Goal: Task Accomplishment & Management: Complete application form

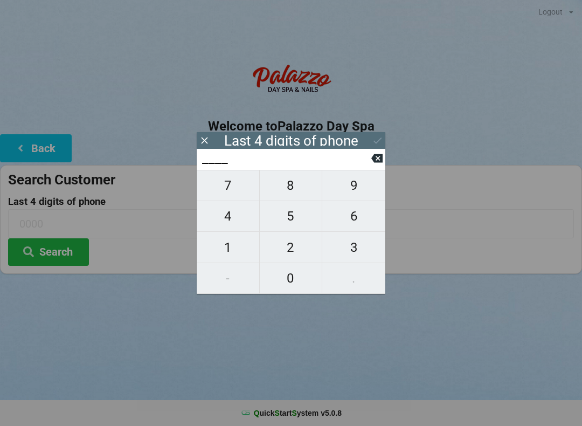
click at [286, 225] on span "5" at bounding box center [291, 216] width 63 height 23
type input "5___"
click at [288, 250] on span "2" at bounding box center [291, 247] width 63 height 23
type input "52__"
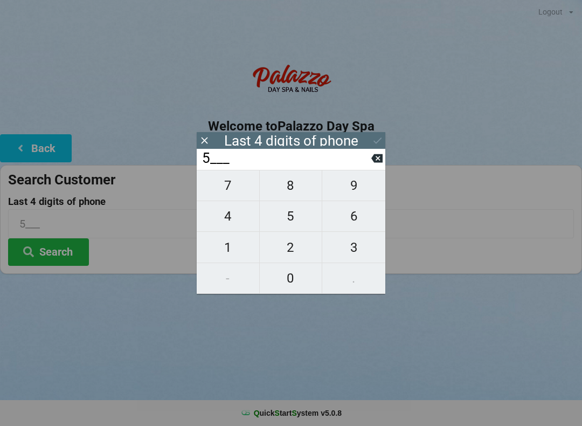
type input "52__"
click at [220, 223] on span "4" at bounding box center [228, 216] width 63 height 23
type input "524_"
click at [219, 221] on span "4" at bounding box center [228, 216] width 63 height 23
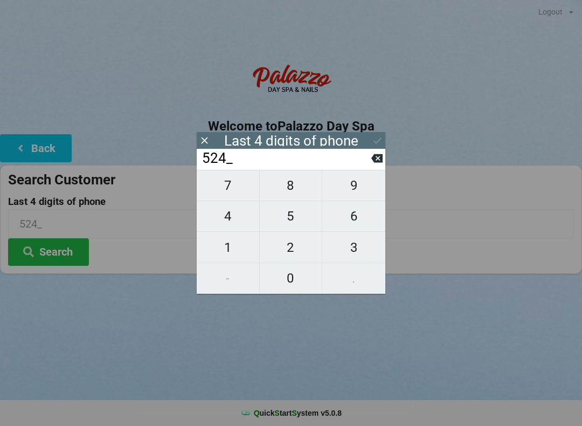
type input "5244"
click at [43, 257] on button "Search" at bounding box center [48, 251] width 81 height 27
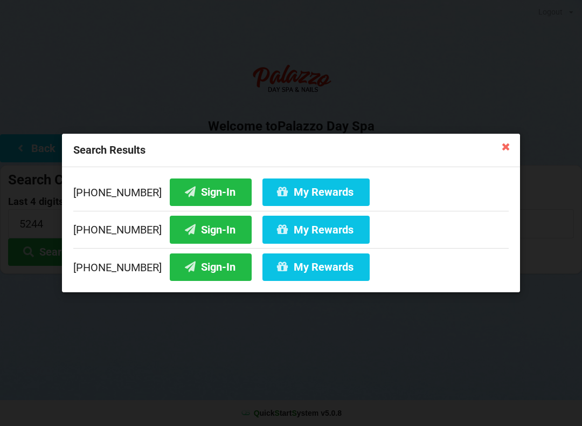
click at [505, 148] on icon at bounding box center [505, 145] width 17 height 17
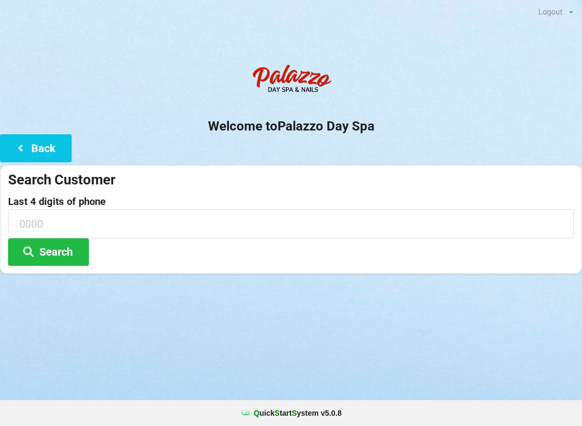
click at [19, 152] on icon at bounding box center [20, 147] width 13 height 9
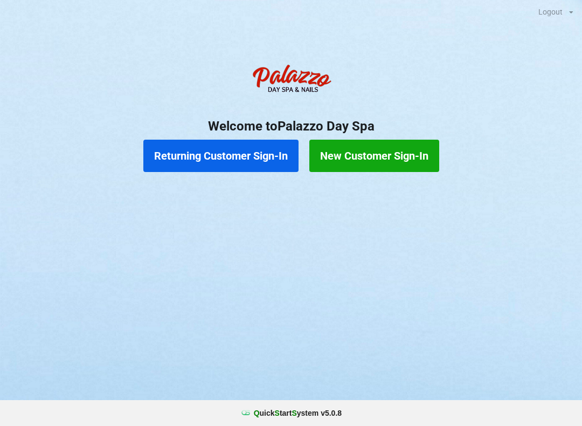
click at [222, 157] on button "Returning Customer Sign-In" at bounding box center [220, 156] width 155 height 32
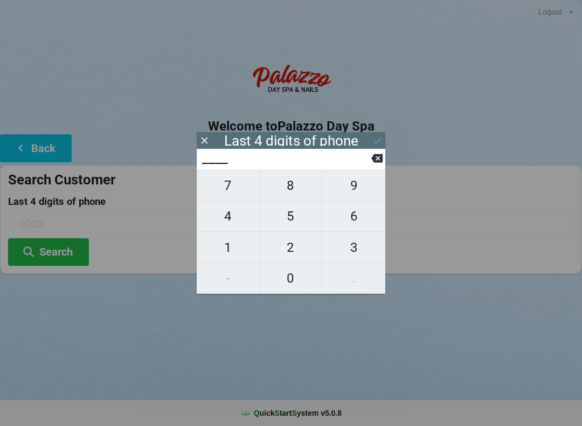
click at [285, 219] on span "5" at bounding box center [291, 216] width 63 height 23
type input "5___"
click at [287, 247] on span "2" at bounding box center [291, 247] width 63 height 23
type input "52__"
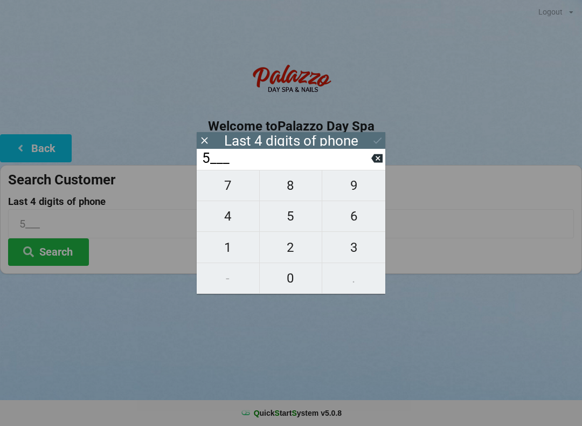
type input "52__"
click at [230, 223] on span "4" at bounding box center [228, 216] width 63 height 23
type input "524_"
click at [231, 220] on span "4" at bounding box center [228, 216] width 63 height 23
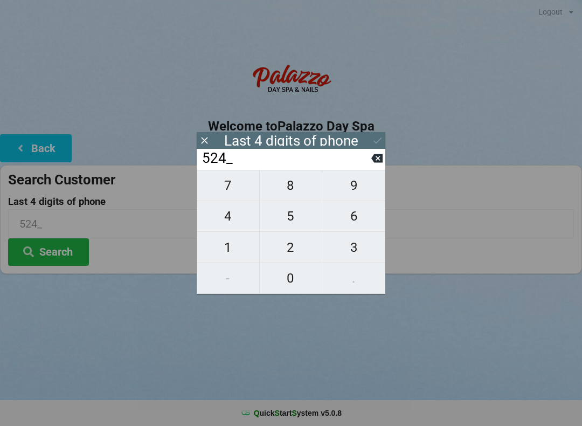
type input "5244"
click at [57, 249] on button "Search" at bounding box center [48, 251] width 81 height 27
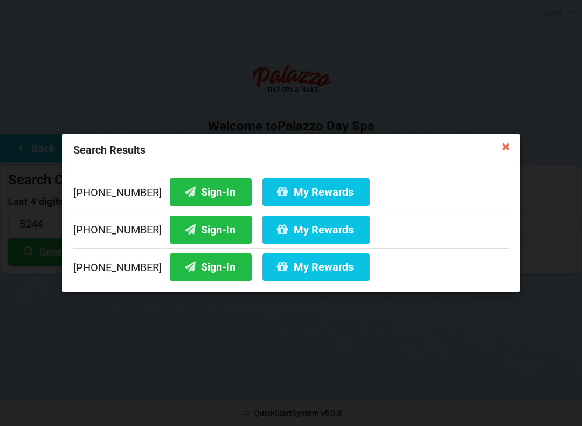
click at [502, 150] on icon at bounding box center [505, 145] width 17 height 17
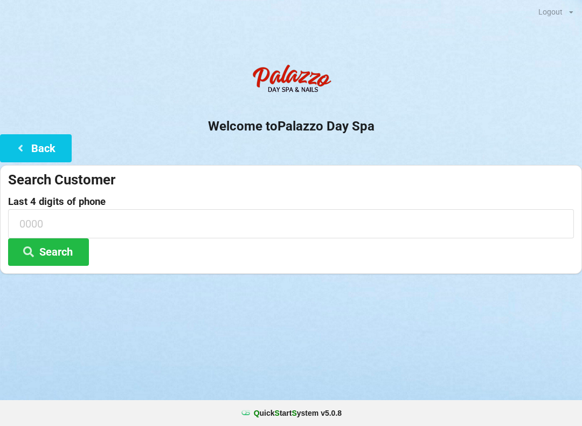
click at [25, 144] on icon at bounding box center [20, 147] width 13 height 9
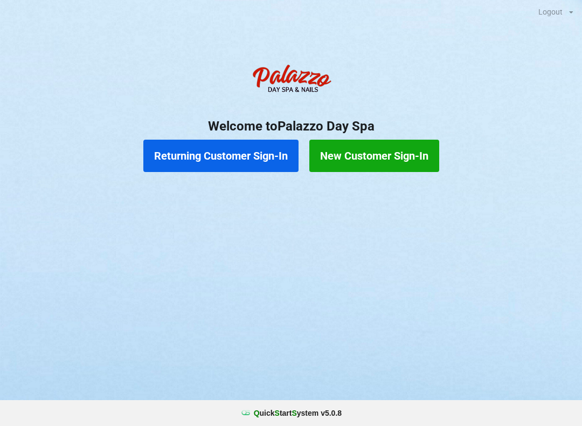
click at [228, 157] on button "Returning Customer Sign-In" at bounding box center [220, 156] width 155 height 32
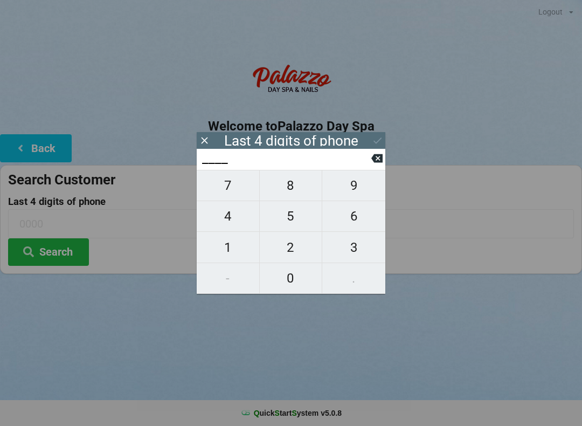
click at [223, 223] on span "4" at bounding box center [228, 216] width 63 height 23
type input "4___"
click at [286, 253] on span "2" at bounding box center [291, 247] width 63 height 23
type input "42__"
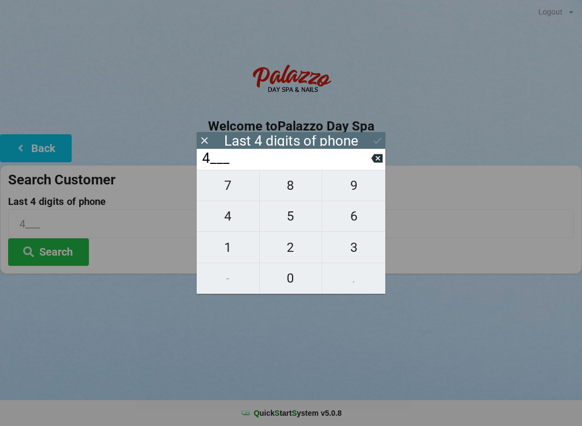
type input "42__"
click at [230, 225] on span "4" at bounding box center [228, 216] width 63 height 23
type input "424_"
click at [224, 219] on span "4" at bounding box center [228, 216] width 63 height 23
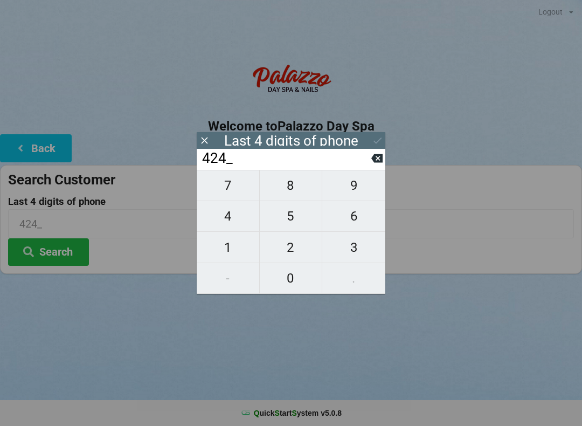
type input "4244"
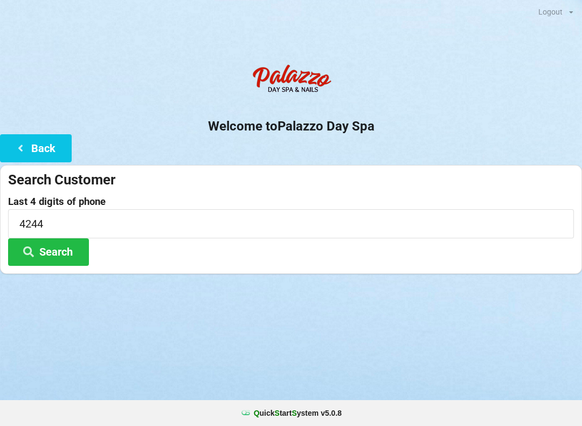
click at [63, 258] on button "Search" at bounding box center [48, 251] width 81 height 27
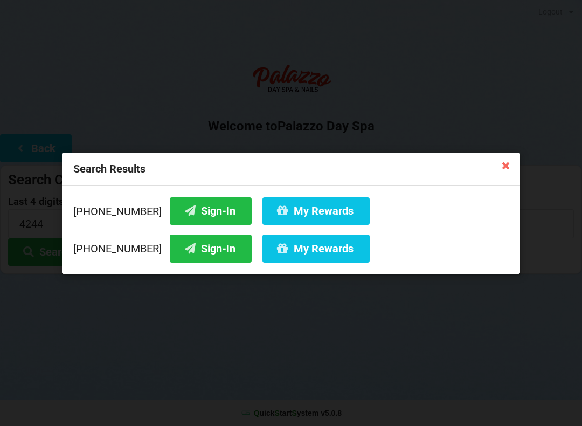
click at [240, 403] on div "Search Results [PHONE_NUMBER] Sign-In My Rewards [PHONE_NUMBER] Sign-In My Rewa…" at bounding box center [291, 213] width 582 height 426
click at [290, 406] on div "Search Results [PHONE_NUMBER] Sign-In My Rewards [PHONE_NUMBER] Sign-In My Rewa…" at bounding box center [291, 213] width 582 height 426
click at [284, 214] on button "My Rewards" at bounding box center [315, 210] width 107 height 27
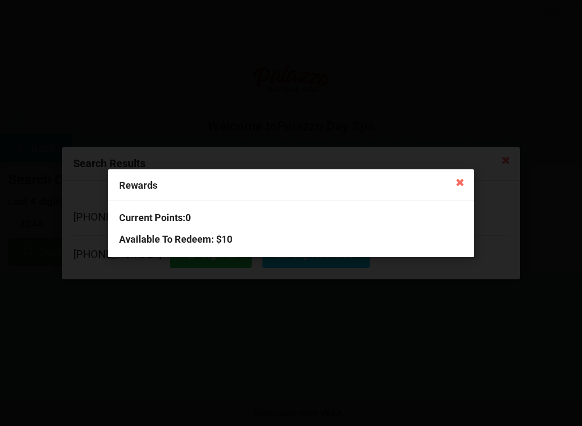
click at [467, 183] on icon at bounding box center [460, 181] width 17 height 17
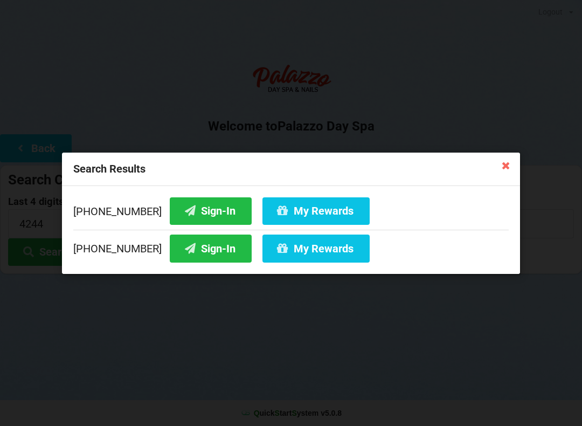
click at [182, 211] on button "Sign-In" at bounding box center [211, 210] width 82 height 27
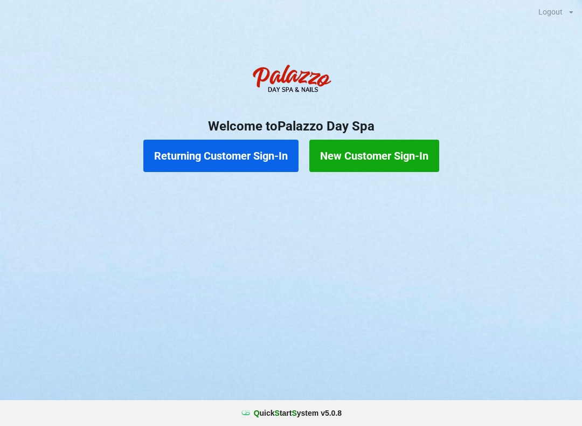
click at [228, 156] on button "Returning Customer Sign-In" at bounding box center [220, 156] width 155 height 32
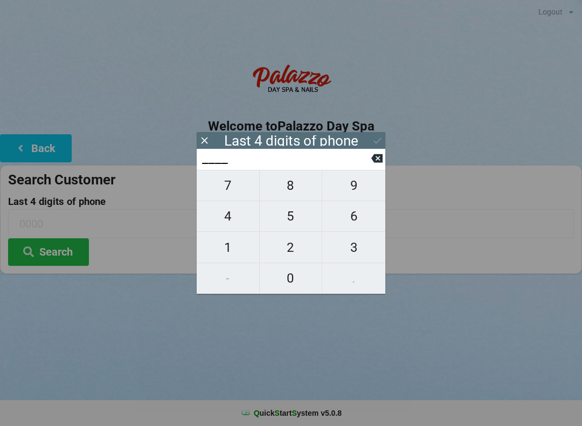
click at [293, 283] on span "0" at bounding box center [291, 278] width 63 height 23
type input "0___"
click at [228, 221] on span "4" at bounding box center [228, 216] width 63 height 23
type input "04__"
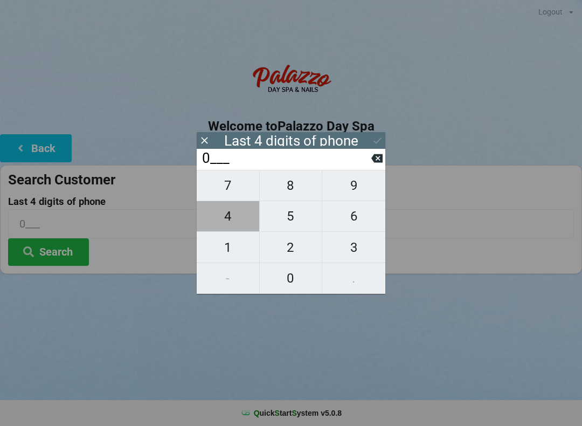
type input "04__"
click at [380, 163] on icon at bounding box center [376, 158] width 11 height 9
click at [371, 167] on input "0___" at bounding box center [286, 158] width 170 height 17
click at [381, 161] on icon at bounding box center [376, 158] width 11 height 9
click at [234, 215] on span "4" at bounding box center [228, 216] width 63 height 23
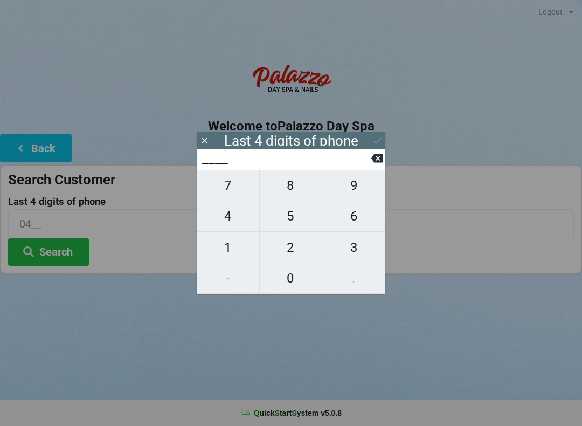
type input "4___"
click at [287, 280] on span "0" at bounding box center [291, 278] width 63 height 23
type input "40__"
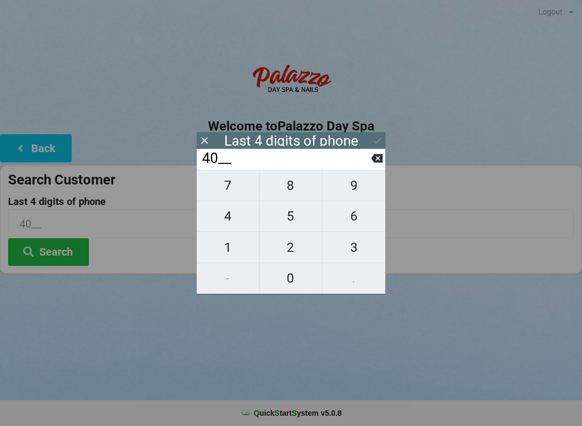
click at [232, 184] on span "7" at bounding box center [228, 185] width 63 height 23
type input "407_"
click at [228, 219] on span "4" at bounding box center [228, 216] width 63 height 23
type input "4074"
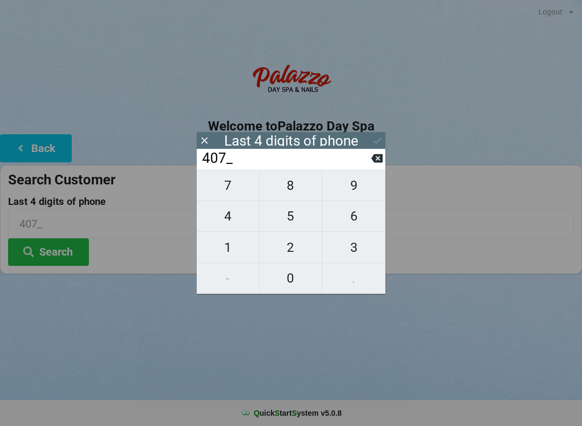
type input "4074"
click at [299, 217] on div "7 8 9 4 5 6 1 2 3 - 0 ." at bounding box center [291, 232] width 189 height 124
click at [381, 163] on icon at bounding box center [376, 158] width 11 height 9
click at [378, 162] on icon at bounding box center [376, 157] width 11 height 11
click at [378, 156] on button at bounding box center [376, 158] width 11 height 15
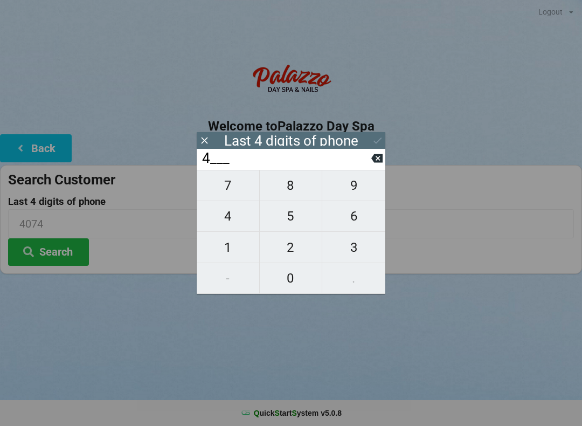
click at [380, 158] on icon at bounding box center [376, 158] width 11 height 9
click at [354, 256] on span "3" at bounding box center [353, 247] width 63 height 23
type input "3___"
click at [229, 191] on span "7" at bounding box center [228, 185] width 63 height 23
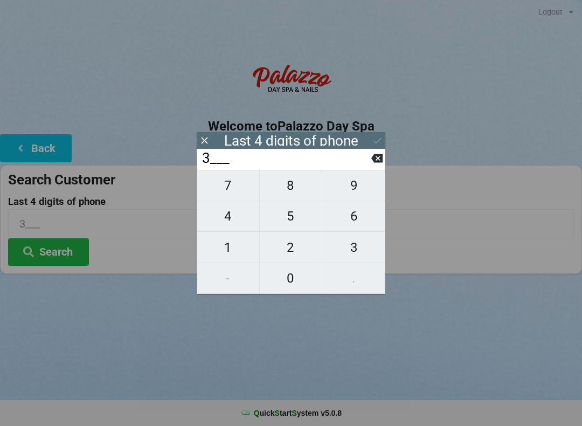
type input "37__"
click at [380, 162] on icon at bounding box center [376, 158] width 11 height 9
click at [378, 161] on icon at bounding box center [376, 158] width 11 height 9
click at [294, 216] on span "5" at bounding box center [291, 216] width 63 height 23
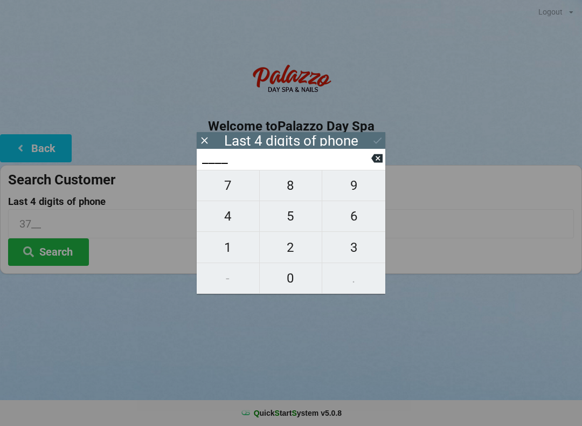
type input "5___"
click at [357, 252] on span "3" at bounding box center [353, 247] width 63 height 23
type input "53__"
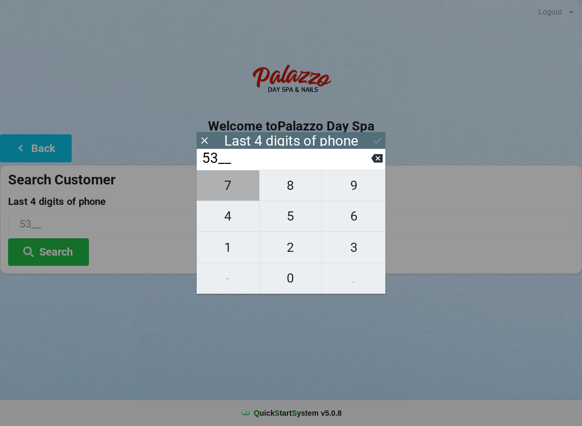
click at [231, 190] on span "7" at bounding box center [228, 185] width 63 height 23
type input "537_"
click at [353, 253] on span "3" at bounding box center [353, 247] width 63 height 23
type input "5373"
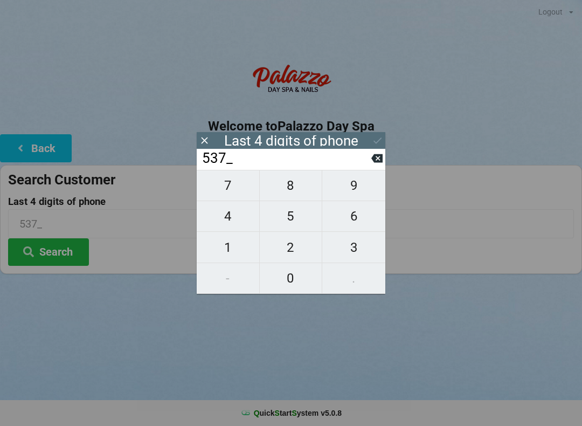
type input "5373"
click at [48, 247] on button "Search" at bounding box center [48, 251] width 81 height 27
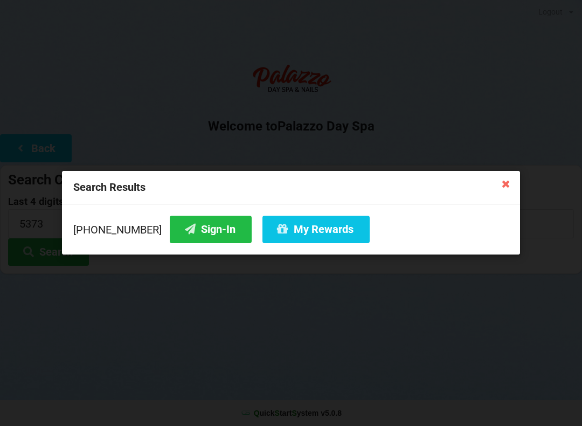
click at [197, 224] on button "Sign-In" at bounding box center [211, 229] width 82 height 27
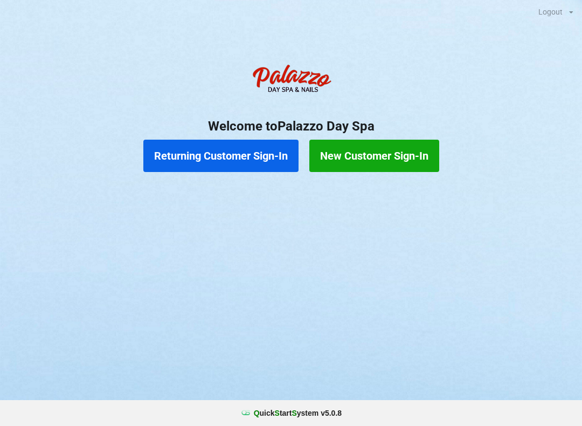
click at [234, 148] on button "Returning Customer Sign-In" at bounding box center [220, 156] width 155 height 32
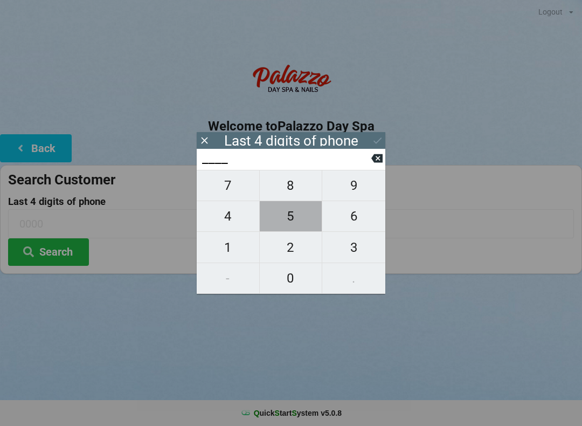
click at [296, 219] on span "5" at bounding box center [291, 216] width 63 height 23
type input "5___"
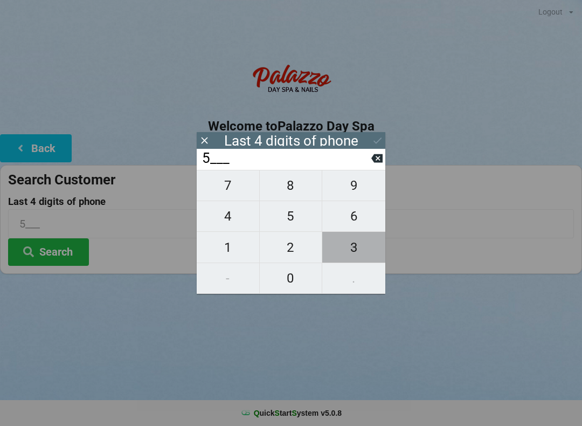
click at [363, 250] on span "3" at bounding box center [353, 247] width 63 height 23
type input "53__"
click at [233, 187] on span "7" at bounding box center [228, 185] width 63 height 23
type input "537_"
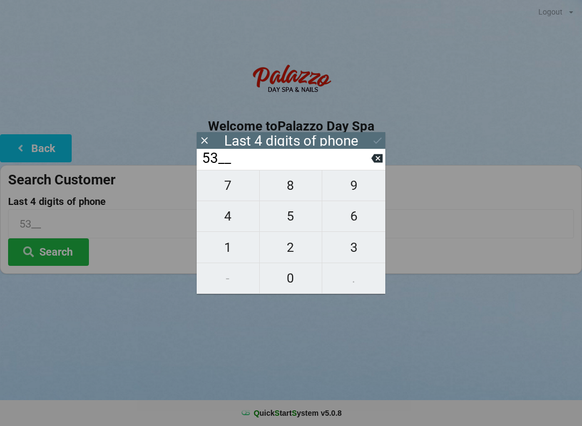
type input "537_"
click at [356, 261] on button "3" at bounding box center [353, 247] width 63 height 31
type input "5373"
click at [54, 251] on button "Search" at bounding box center [48, 251] width 81 height 27
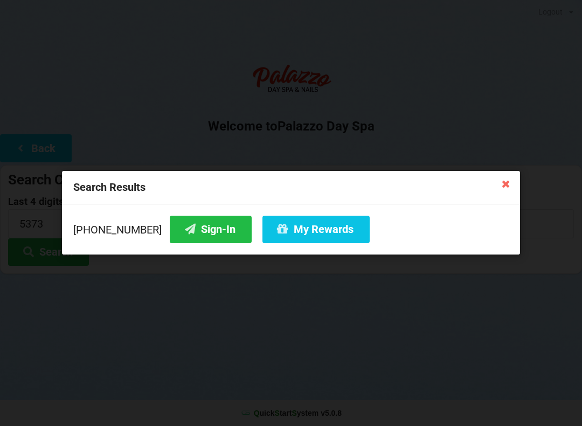
click at [301, 223] on button "My Rewards" at bounding box center [315, 229] width 107 height 27
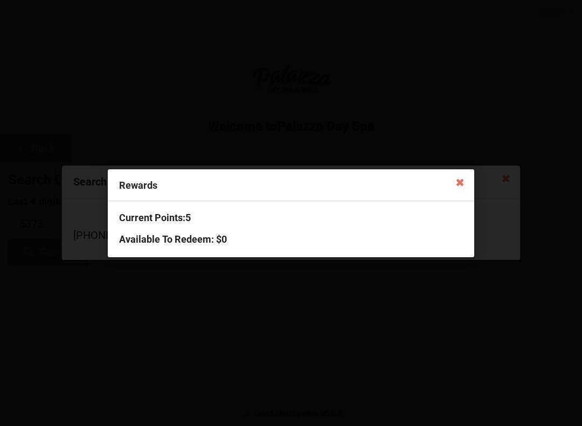
click at [461, 184] on icon at bounding box center [460, 181] width 17 height 17
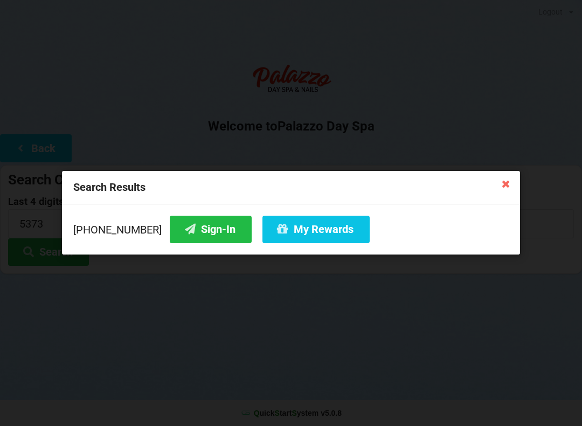
click at [201, 230] on button "Sign-In" at bounding box center [211, 229] width 82 height 27
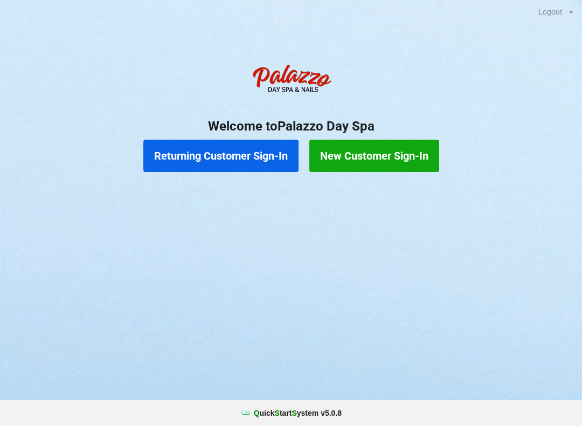
click at [257, 152] on button "Returning Customer Sign-In" at bounding box center [220, 156] width 155 height 32
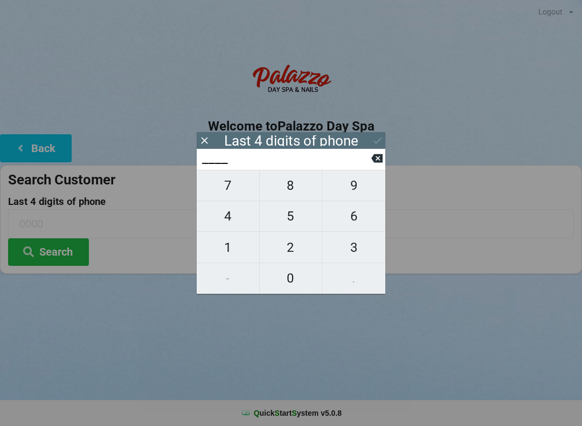
click at [300, 222] on span "5" at bounding box center [291, 216] width 63 height 23
type input "5___"
click at [298, 283] on span "0" at bounding box center [291, 278] width 63 height 23
type input "50__"
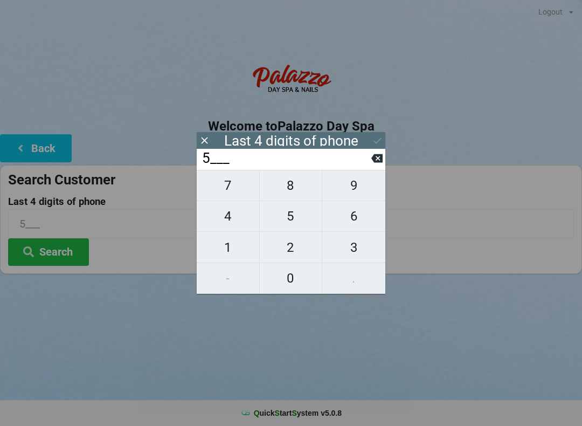
type input "50__"
click at [300, 191] on span "8" at bounding box center [291, 185] width 63 height 23
type input "508_"
click at [239, 192] on span "7" at bounding box center [228, 185] width 63 height 23
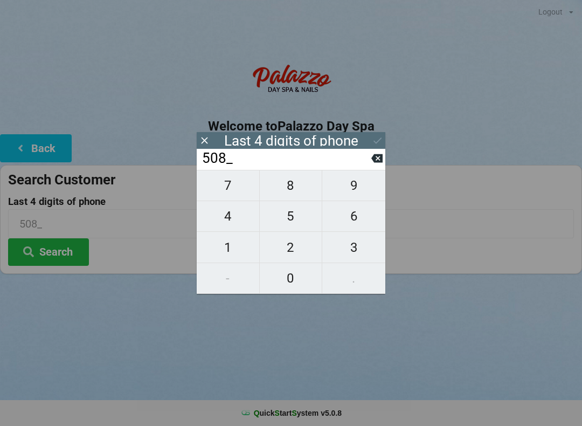
type input "5087"
click at [380, 164] on icon at bounding box center [376, 157] width 11 height 11
click at [301, 254] on span "2" at bounding box center [291, 247] width 63 height 23
type input "5082"
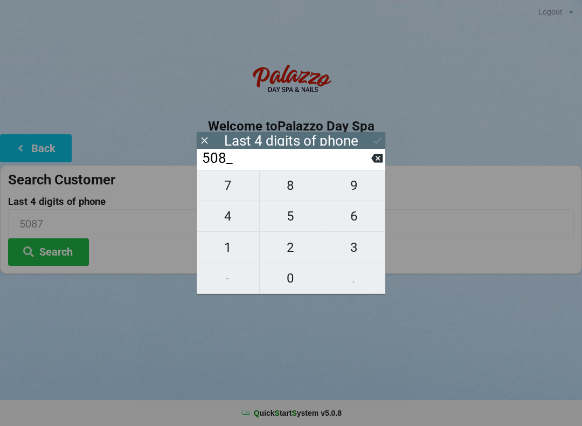
type input "5082"
click at [356, 251] on div "7 8 9 4 5 6 1 2 3 - 0 ." at bounding box center [291, 232] width 189 height 124
click at [239, 188] on div "7 8 9 4 5 6 1 2 3 - 0 ." at bounding box center [291, 232] width 189 height 124
click at [376, 164] on icon at bounding box center [376, 157] width 11 height 11
click at [376, 161] on icon at bounding box center [376, 158] width 11 height 9
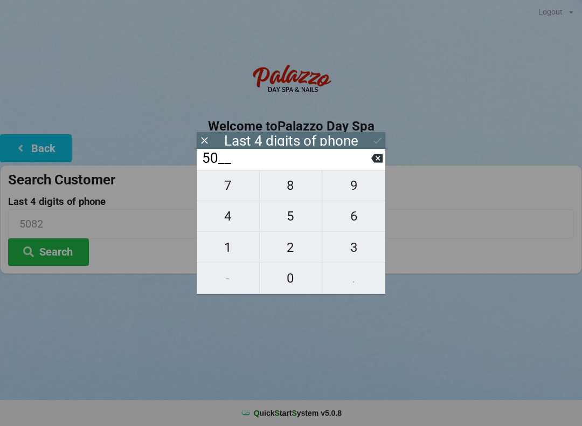
click at [374, 163] on icon at bounding box center [376, 158] width 11 height 9
click at [373, 163] on icon at bounding box center [376, 158] width 11 height 9
click at [354, 221] on span "6" at bounding box center [353, 216] width 63 height 23
type input "6___"
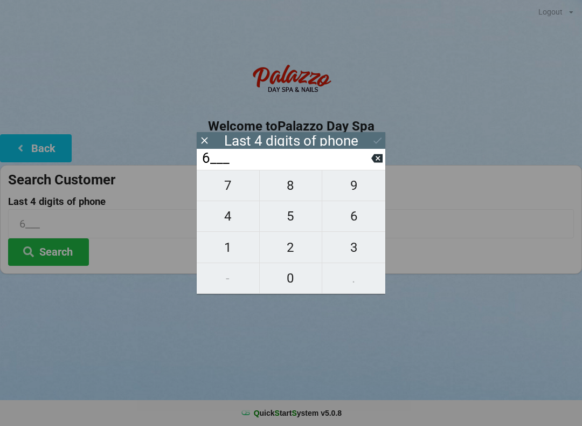
click at [240, 218] on span "4" at bounding box center [228, 216] width 63 height 23
type input "64__"
click at [357, 184] on span "9" at bounding box center [353, 185] width 63 height 23
type input "649_"
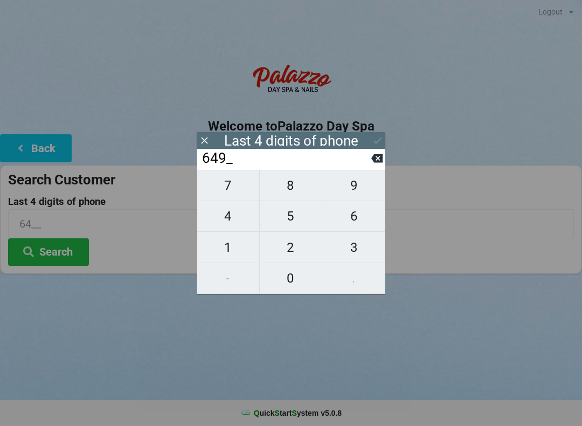
type input "649_"
click at [360, 253] on span "3" at bounding box center [353, 247] width 63 height 23
type input "6493"
click at [58, 256] on button "Search" at bounding box center [48, 251] width 81 height 27
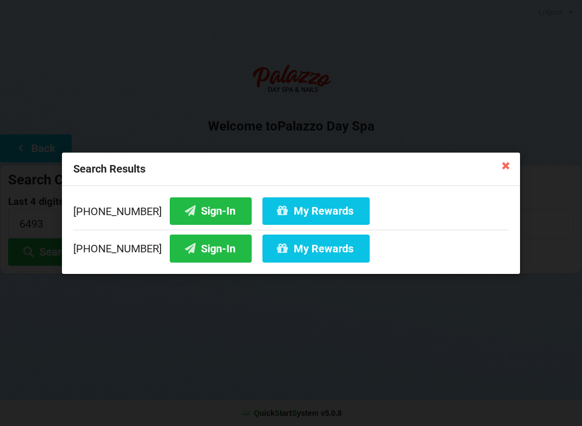
click at [509, 147] on div "Search Results [PHONE_NUMBER] Sign-In My Rewards [PHONE_NUMBER] Sign-In My Rewa…" at bounding box center [291, 213] width 582 height 426
click at [502, 169] on icon at bounding box center [505, 164] width 17 height 17
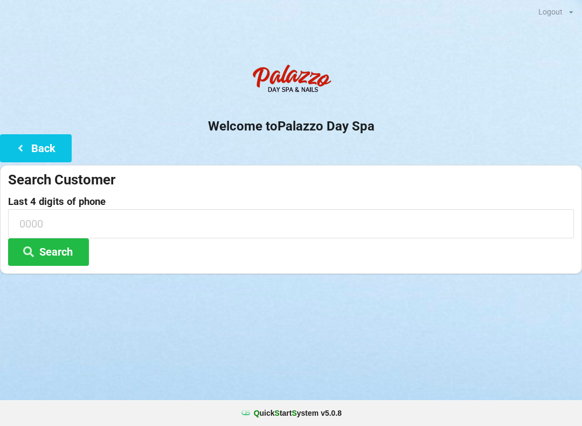
click at [22, 151] on icon at bounding box center [20, 147] width 13 height 9
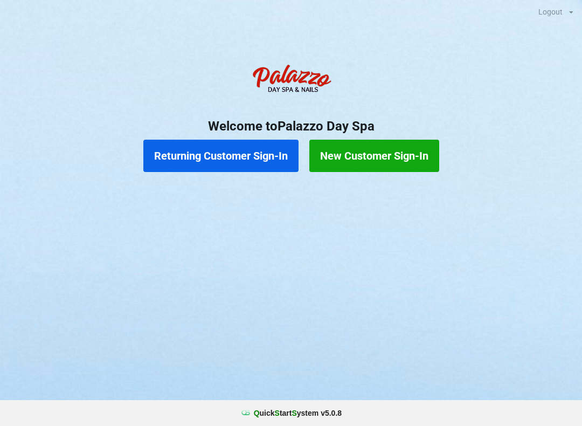
click at [250, 158] on button "Returning Customer Sign-In" at bounding box center [220, 156] width 155 height 32
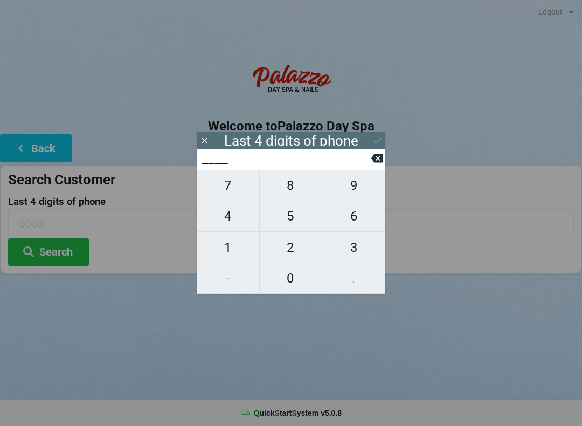
click at [235, 223] on span "4" at bounding box center [228, 216] width 63 height 23
type input "4___"
click at [231, 195] on span "7" at bounding box center [228, 185] width 63 height 23
type input "47__"
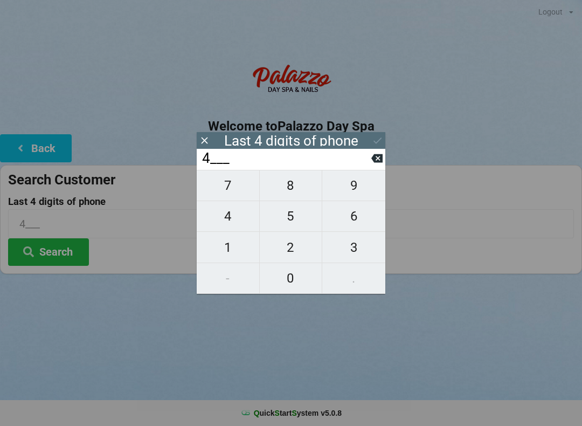
type input "47__"
click at [372, 164] on icon at bounding box center [376, 157] width 11 height 11
click at [293, 283] on span "0" at bounding box center [291, 278] width 63 height 23
type input "40__"
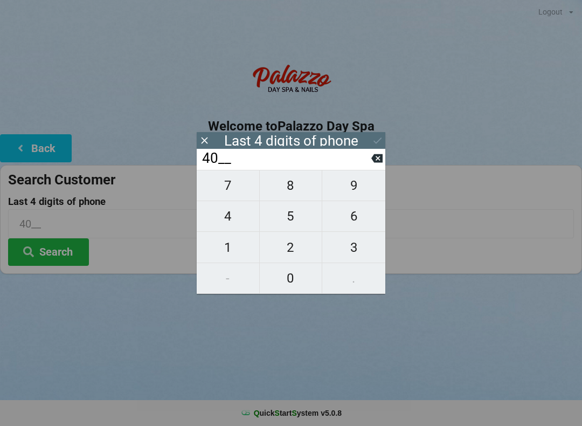
click at [234, 194] on span "7" at bounding box center [228, 185] width 63 height 23
type input "407_"
click at [355, 255] on span "3" at bounding box center [353, 247] width 63 height 23
type input "4073"
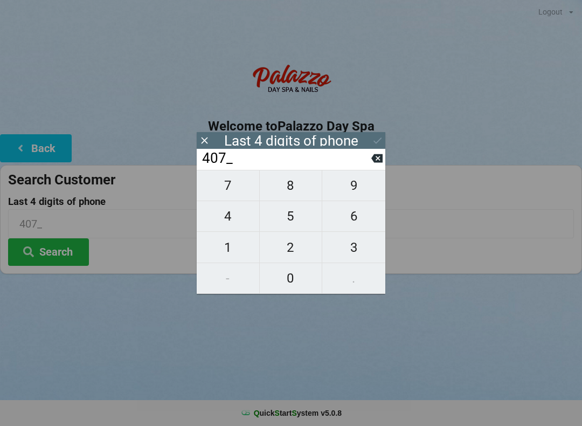
type input "4073"
click at [231, 251] on div "7 8 9 4 5 6 1 2 3 - 0 ." at bounding box center [291, 232] width 189 height 124
click at [378, 163] on icon at bounding box center [376, 158] width 11 height 9
click at [379, 163] on icon at bounding box center [376, 158] width 11 height 9
click at [381, 163] on icon at bounding box center [376, 158] width 11 height 9
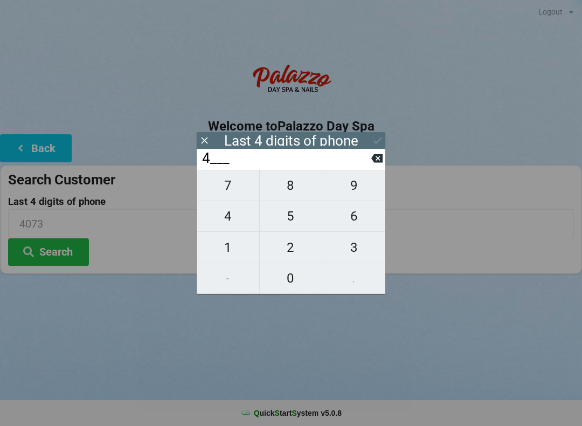
click at [375, 165] on button at bounding box center [376, 158] width 11 height 15
click at [370, 167] on input "____" at bounding box center [286, 158] width 170 height 17
click at [234, 251] on span "1" at bounding box center [228, 247] width 63 height 23
type input "1___"
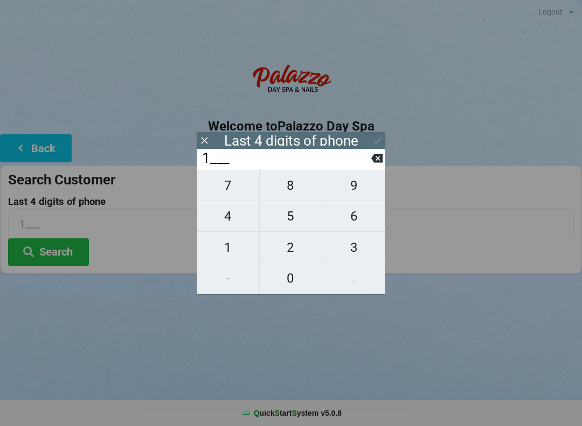
click at [295, 286] on span "0" at bounding box center [291, 278] width 63 height 23
type input "10__"
click at [367, 195] on span "9" at bounding box center [353, 185] width 63 height 23
type input "109_"
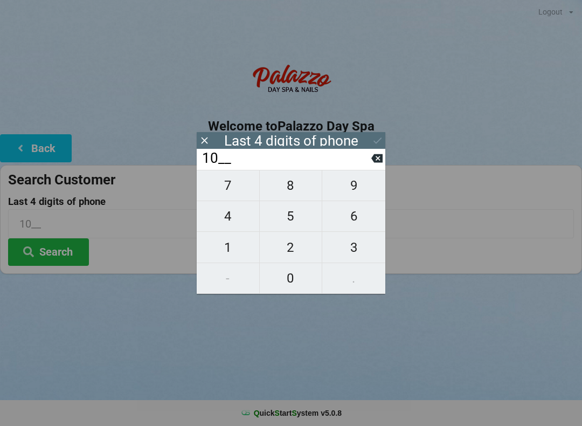
type input "109_"
click at [293, 192] on span "8" at bounding box center [291, 185] width 63 height 23
type input "1098"
click at [440, 325] on div "Logout Logout Sign-In Welcome to Palazzo Day Spa Back Search Customer Last 4 di…" at bounding box center [291, 213] width 582 height 426
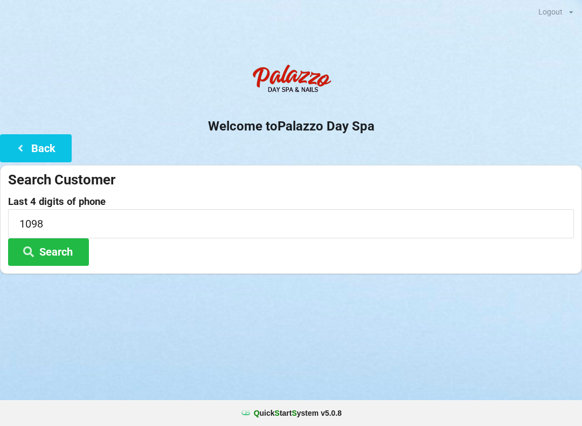
click at [71, 249] on button "Search" at bounding box center [48, 251] width 81 height 27
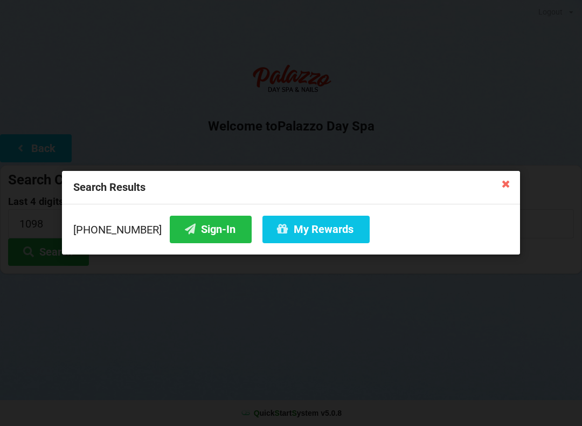
click at [509, 183] on icon at bounding box center [505, 183] width 17 height 17
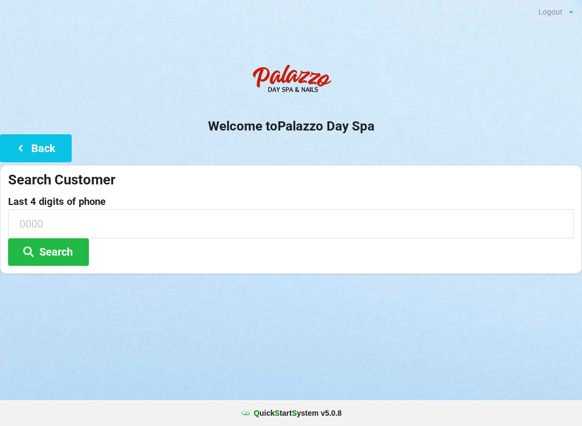
click at [40, 148] on button "Back" at bounding box center [36, 147] width 72 height 27
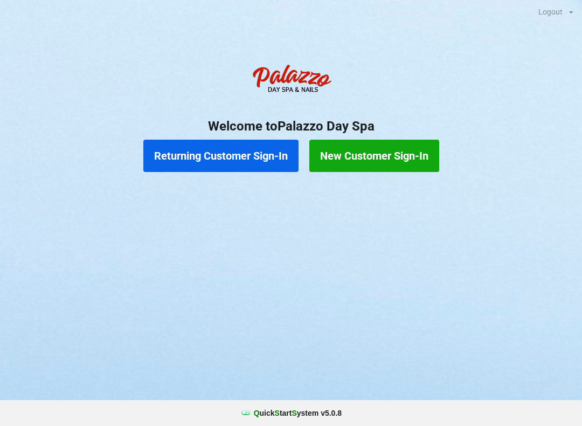
click at [386, 157] on button "New Customer Sign-In" at bounding box center [374, 156] width 130 height 32
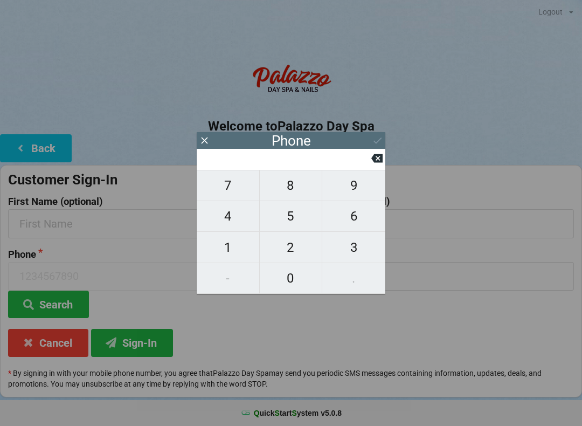
click at [235, 221] on span "4" at bounding box center [228, 216] width 63 height 23
type input "4"
click at [296, 279] on span "0" at bounding box center [291, 278] width 63 height 23
type input "40"
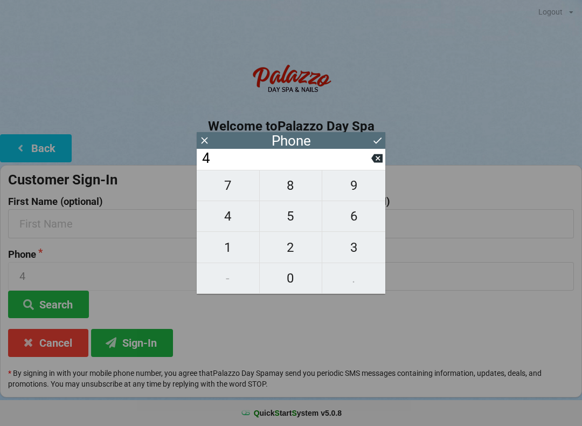
type input "40"
click at [231, 195] on span "7" at bounding box center [228, 185] width 63 height 23
type input "407"
click at [356, 254] on span "3" at bounding box center [353, 247] width 63 height 23
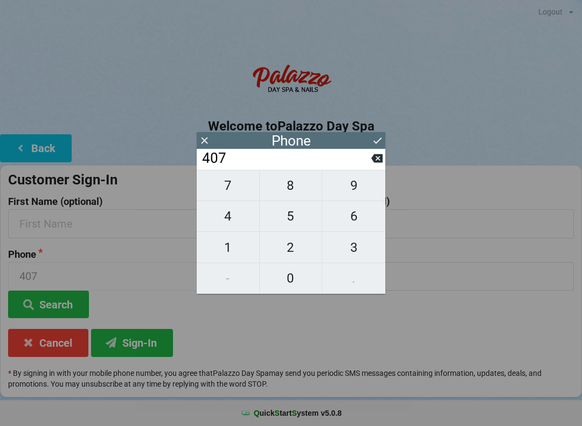
type input "4073"
click at [229, 256] on span "1" at bounding box center [228, 247] width 63 height 23
type input "40731"
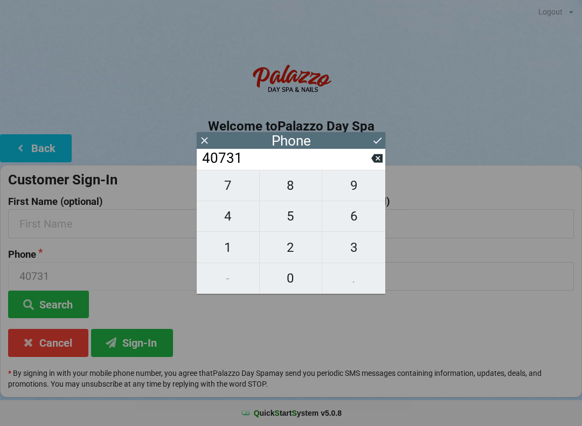
click at [363, 192] on span "9" at bounding box center [353, 185] width 63 height 23
type input "407319"
click at [228, 251] on span "1" at bounding box center [228, 247] width 63 height 23
type input "4073191"
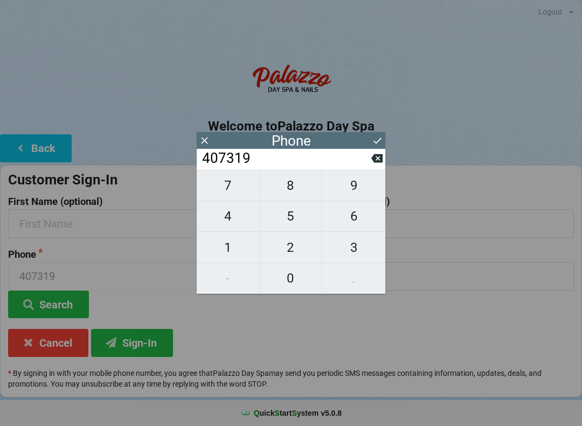
type input "4073191"
click at [294, 280] on span "0" at bounding box center [291, 278] width 63 height 23
type input "40731910"
click at [359, 195] on span "9" at bounding box center [353, 185] width 63 height 23
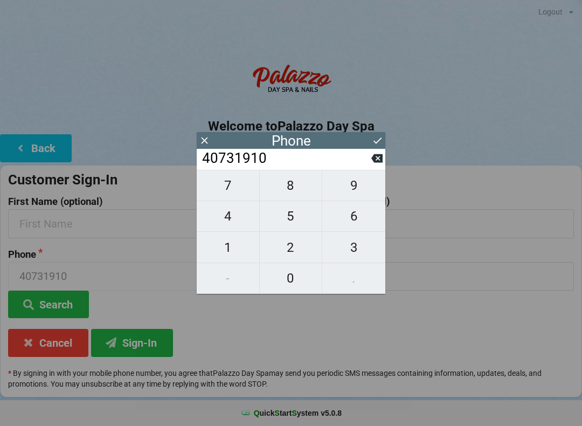
type input "407319109"
click at [290, 195] on span "8" at bounding box center [291, 185] width 63 height 23
type input "4073191098"
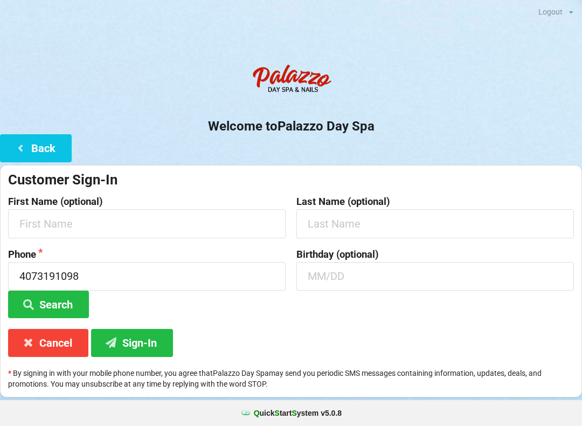
click at [350, 325] on div "Customer Sign-In First Name (optional) Last Name (optional) Phone [PHONE_NUMBER…" at bounding box center [291, 281] width 582 height 232
click at [141, 234] on input "text" at bounding box center [146, 223] width 277 height 29
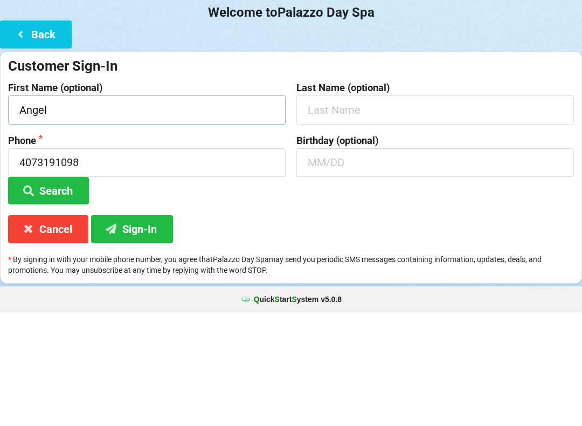
type input "Angel"
click at [389, 209] on input "text" at bounding box center [434, 223] width 277 height 29
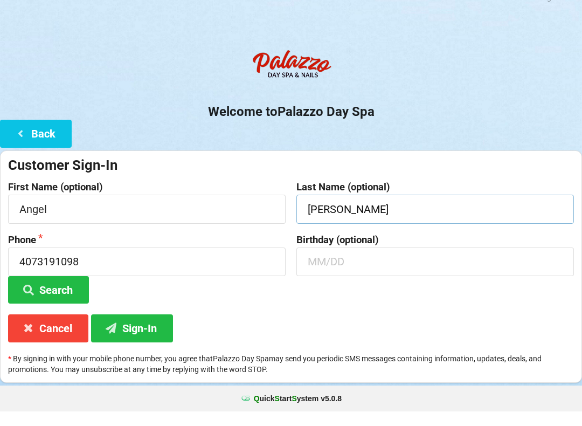
type input "[PERSON_NAME]"
click at [149, 329] on button "Sign-In" at bounding box center [132, 342] width 82 height 27
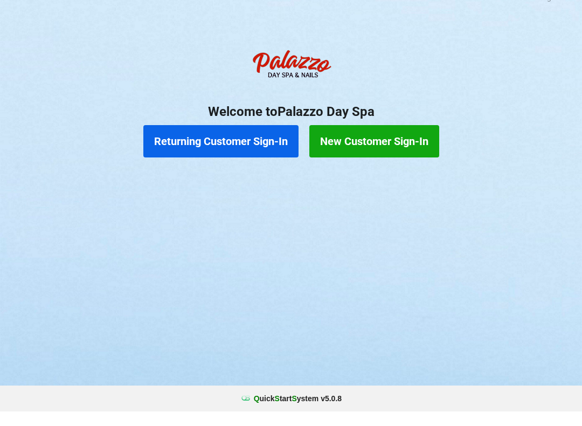
click at [398, 140] on button "New Customer Sign-In" at bounding box center [374, 156] width 130 height 32
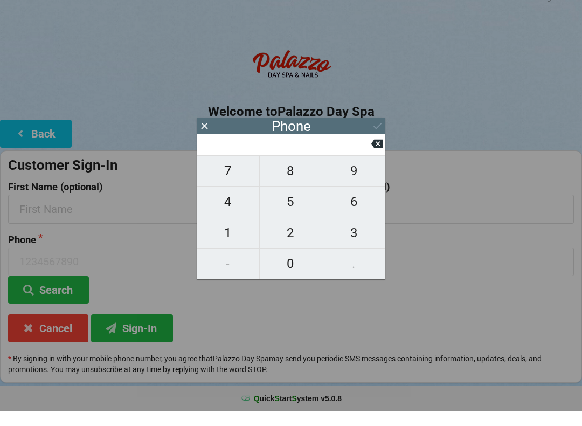
click at [231, 205] on span "4" at bounding box center [228, 216] width 63 height 23
type input "4"
click at [295, 270] on span "0" at bounding box center [291, 278] width 63 height 23
type input "40"
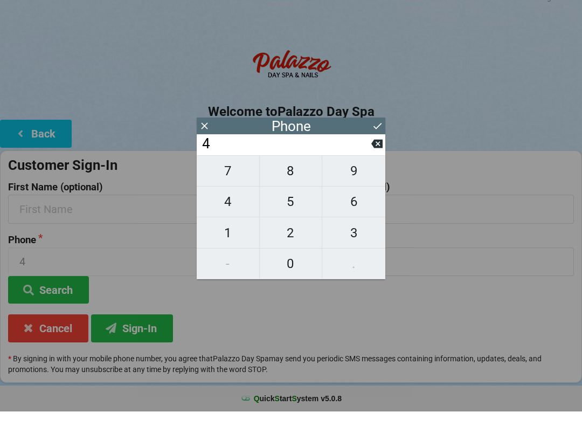
type input "40"
click at [236, 177] on span "7" at bounding box center [228, 185] width 63 height 23
type input "407"
click at [357, 236] on span "3" at bounding box center [353, 247] width 63 height 23
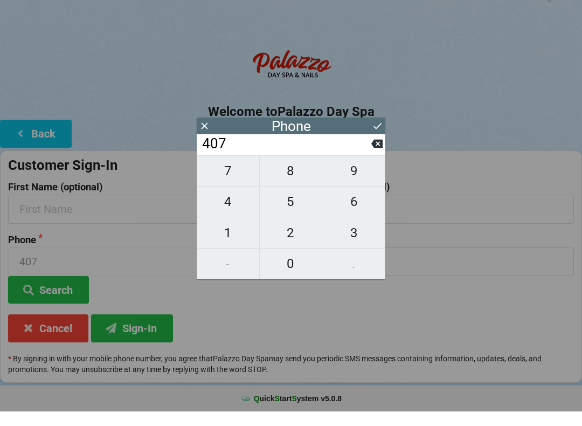
type input "4073"
click at [233, 236] on span "1" at bounding box center [228, 247] width 63 height 23
type input "40731"
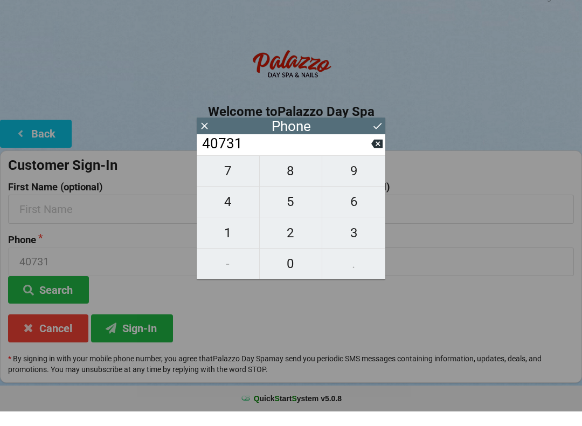
click at [358, 180] on span "9" at bounding box center [353, 185] width 63 height 23
type input "407319"
click at [233, 236] on span "1" at bounding box center [228, 247] width 63 height 23
type input "4073191"
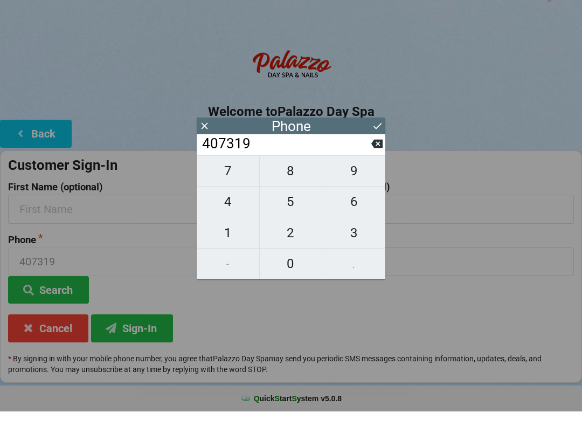
type input "4073191"
click at [294, 267] on span "0" at bounding box center [291, 278] width 63 height 23
type input "40731910"
click at [359, 178] on span "9" at bounding box center [353, 185] width 63 height 23
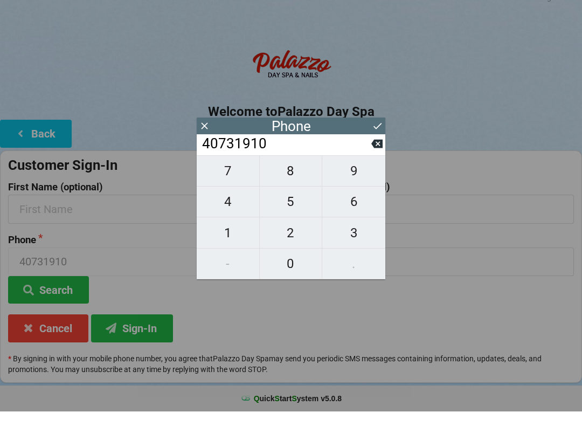
type input "407319109"
click at [296, 177] on span "8" at bounding box center [291, 185] width 63 height 23
type input "4073191098"
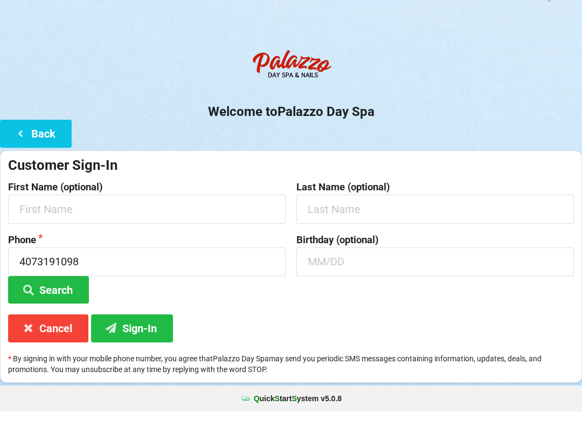
click at [360, 299] on div "Birthday (optional)" at bounding box center [435, 284] width 288 height 70
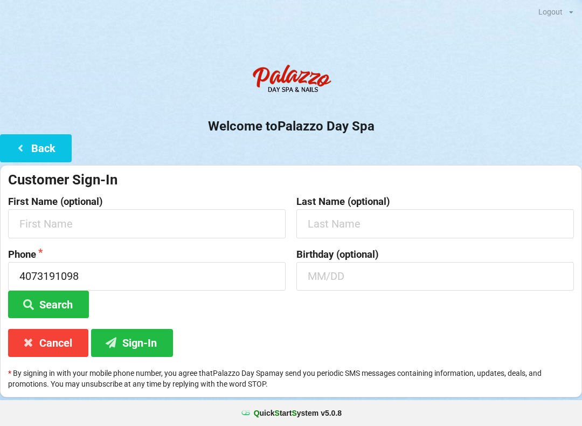
click at [48, 300] on button "Search" at bounding box center [48, 303] width 81 height 27
click at [80, 296] on button "Search" at bounding box center [48, 303] width 81 height 27
click at [155, 343] on button "Sign-In" at bounding box center [132, 342] width 82 height 27
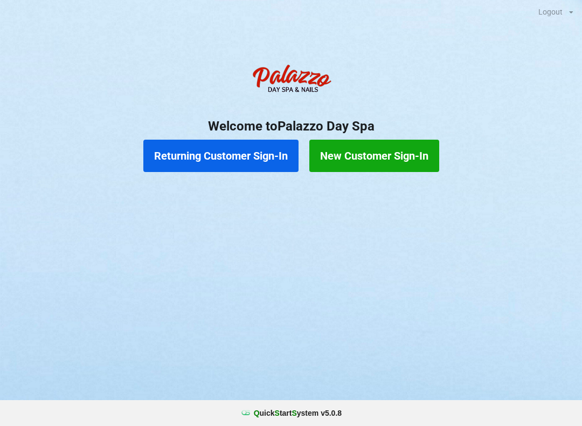
click at [254, 156] on button "Returning Customer Sign-In" at bounding box center [220, 156] width 155 height 32
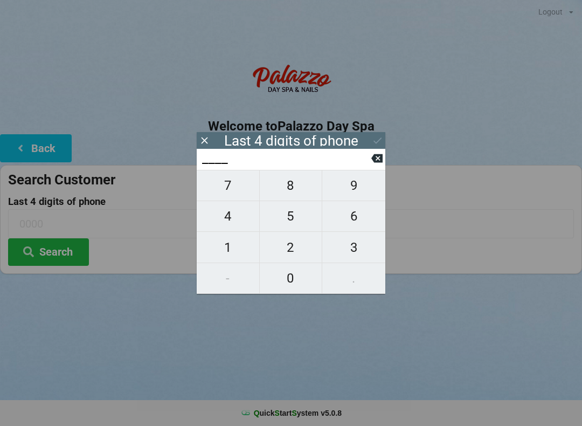
click at [226, 218] on span "4" at bounding box center [228, 216] width 63 height 23
type input "4___"
click at [288, 278] on span "0" at bounding box center [291, 278] width 63 height 23
type input "40__"
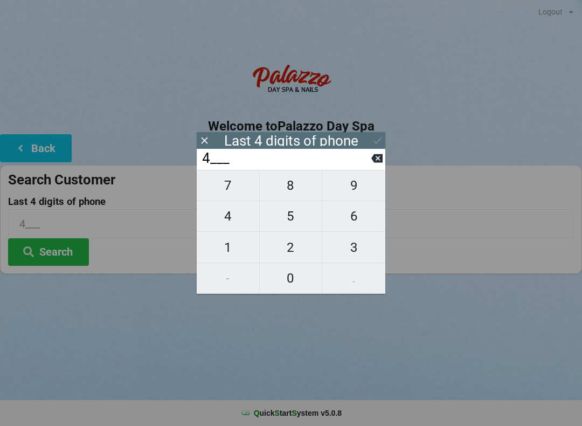
type input "40__"
click at [229, 190] on span "7" at bounding box center [228, 185] width 63 height 23
type input "407_"
click at [292, 246] on span "2" at bounding box center [291, 247] width 63 height 23
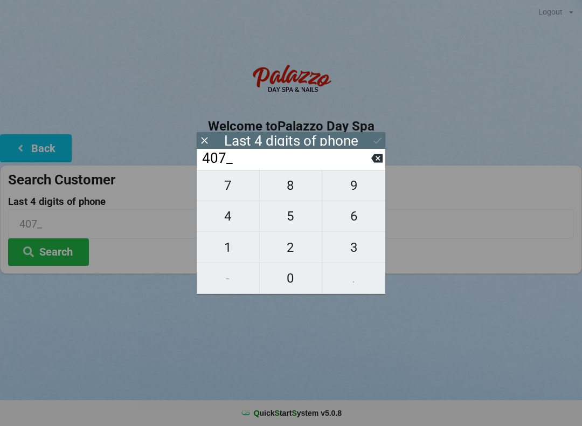
type input "4072"
click at [226, 251] on div "7 8 9 4 5 6 1 2 3 - 0 ." at bounding box center [291, 232] width 189 height 124
click at [378, 163] on icon at bounding box center [376, 158] width 11 height 9
click at [373, 163] on icon at bounding box center [376, 158] width 11 height 9
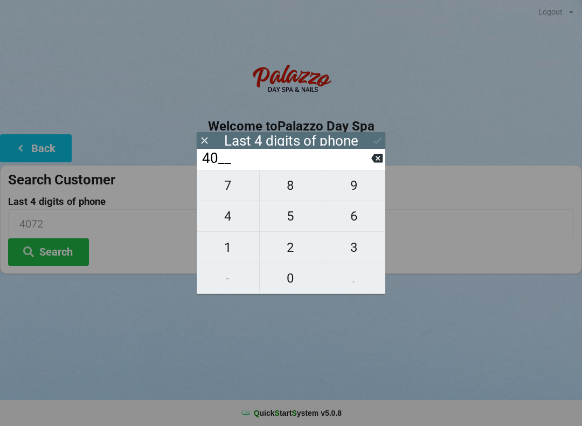
click at [371, 167] on input "40__" at bounding box center [286, 158] width 170 height 17
click at [372, 165] on button at bounding box center [376, 158] width 11 height 15
click at [372, 164] on icon at bounding box center [376, 157] width 11 height 11
click at [286, 252] on span "2" at bounding box center [291, 247] width 63 height 23
type input "2___"
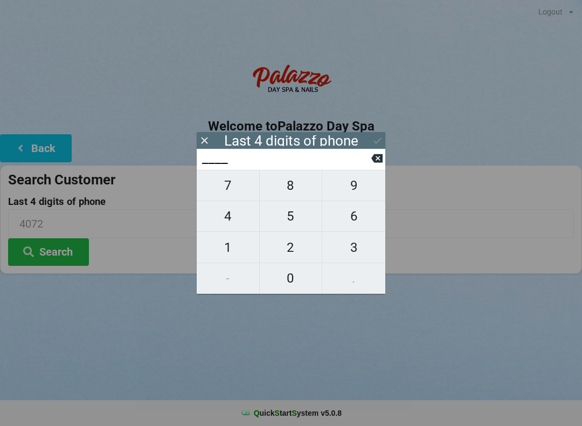
type input "2___"
click at [230, 195] on span "7" at bounding box center [228, 185] width 63 height 23
type input "27__"
click at [233, 255] on span "1" at bounding box center [228, 247] width 63 height 23
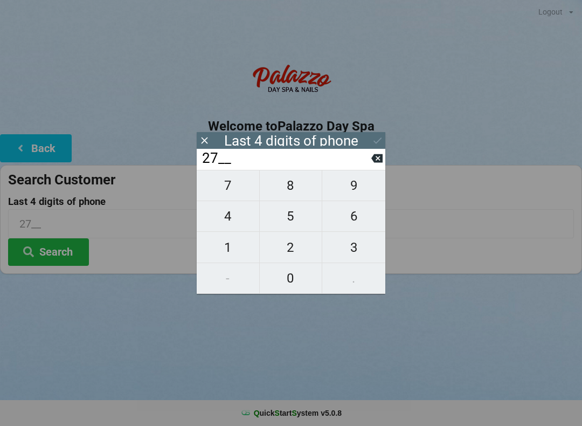
type input "271_"
click at [294, 197] on span "8" at bounding box center [291, 185] width 63 height 23
type input "2718"
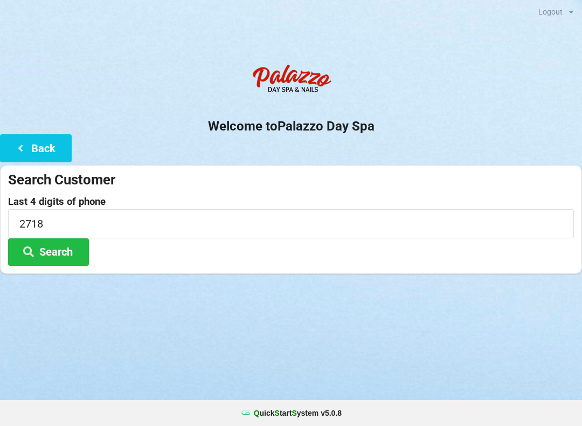
click at [452, 269] on div "Search Customer Last 4 digits of phone 2718 Search" at bounding box center [291, 219] width 582 height 109
click at [66, 247] on button "Search" at bounding box center [48, 251] width 81 height 27
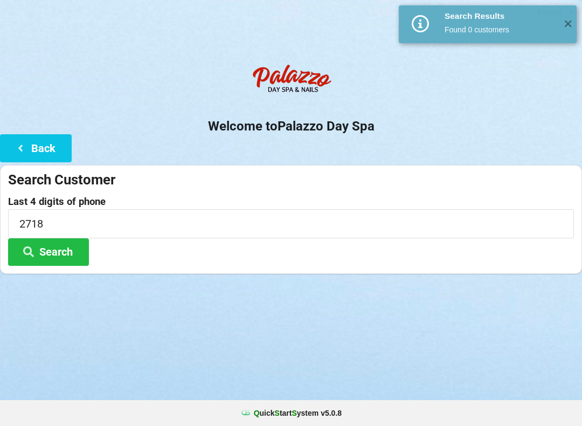
click at [57, 248] on button "Search" at bounding box center [48, 251] width 81 height 27
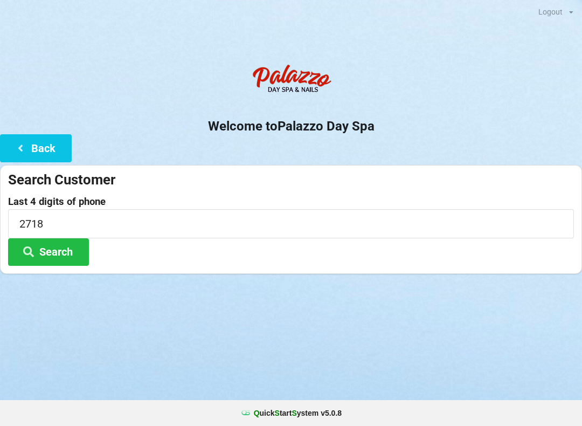
click at [41, 260] on button "Search" at bounding box center [48, 251] width 81 height 27
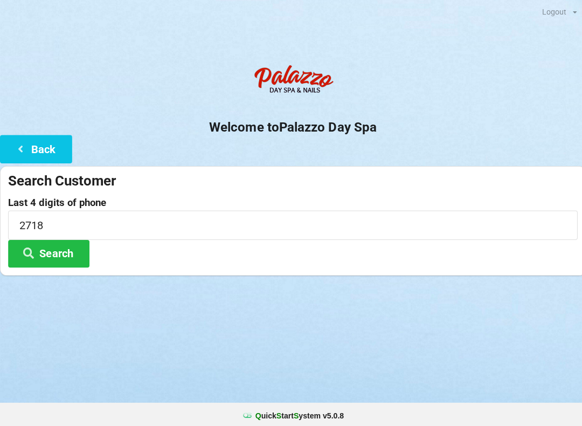
click at [16, 149] on icon at bounding box center [20, 147] width 13 height 9
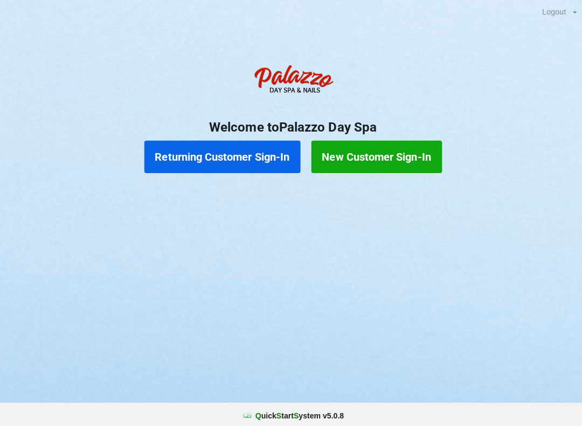
click at [363, 151] on button "New Customer Sign-In" at bounding box center [374, 156] width 130 height 32
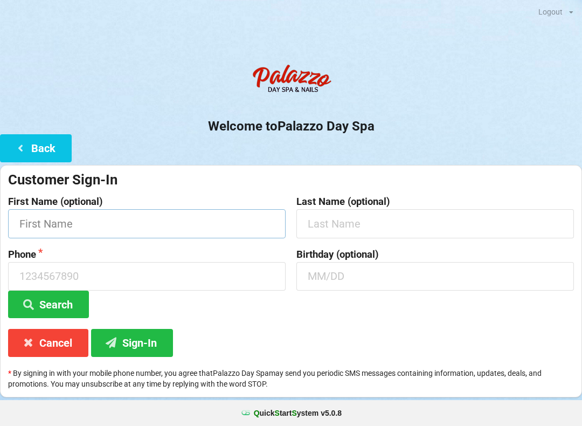
click at [49, 224] on input "text" at bounding box center [146, 223] width 277 height 29
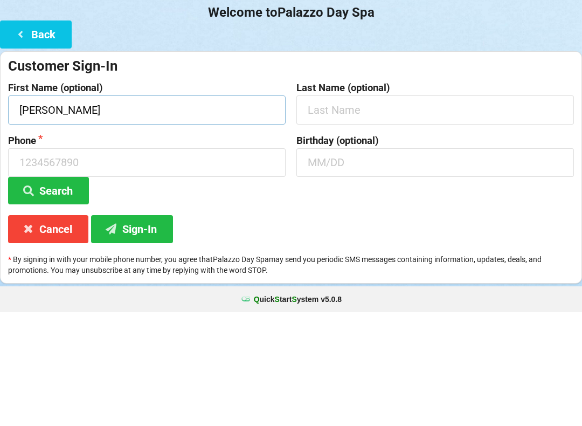
type input "[PERSON_NAME]"
click at [364, 209] on input "text" at bounding box center [434, 223] width 277 height 29
type input "[PERSON_NAME]"
click at [36, 262] on input at bounding box center [146, 276] width 277 height 29
click at [113, 337] on icon at bounding box center [111, 341] width 13 height 9
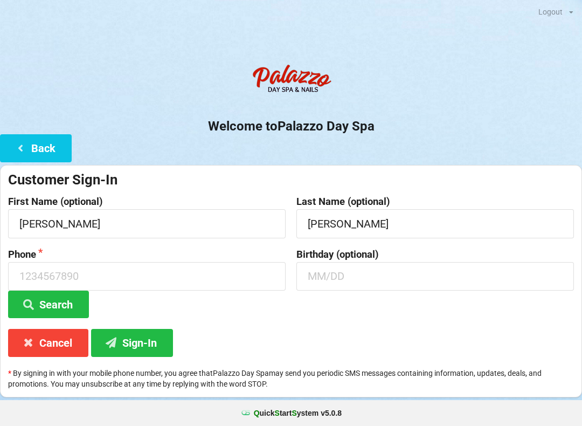
click at [15, 150] on icon at bounding box center [20, 147] width 13 height 9
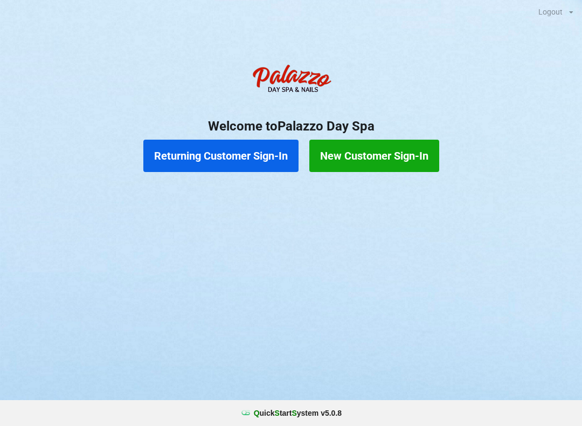
click at [201, 162] on button "Returning Customer Sign-In" at bounding box center [220, 156] width 155 height 32
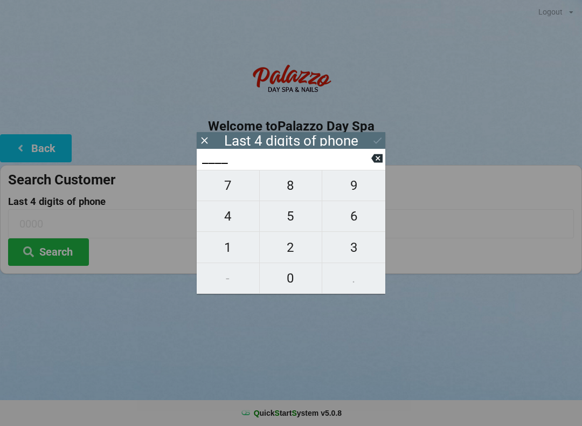
click at [284, 254] on span "2" at bounding box center [291, 247] width 63 height 23
type input "2___"
click at [218, 188] on span "7" at bounding box center [228, 185] width 63 height 23
type input "27__"
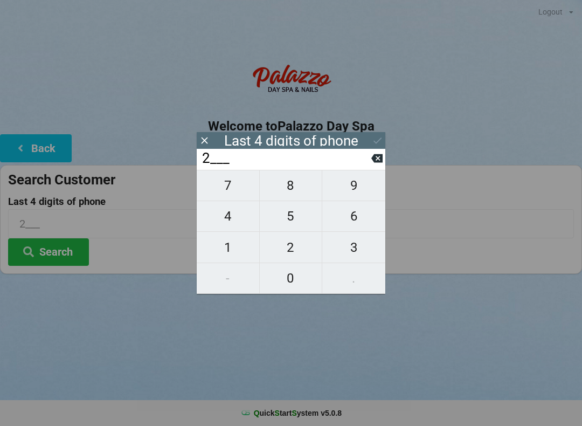
type input "27__"
click at [224, 250] on span "1" at bounding box center [228, 247] width 63 height 23
type input "271_"
click at [278, 192] on span "8" at bounding box center [291, 185] width 63 height 23
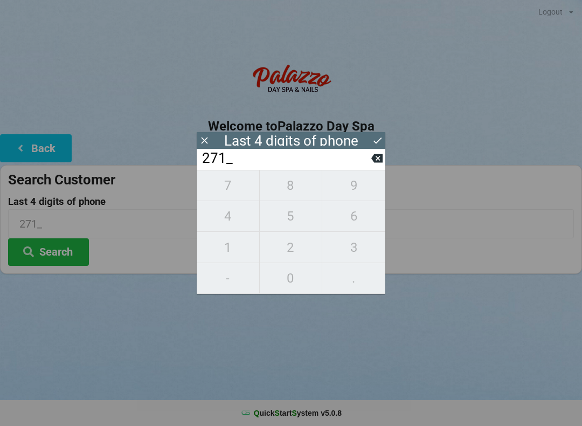
type input "2718"
click at [55, 252] on button "Search" at bounding box center [48, 251] width 81 height 27
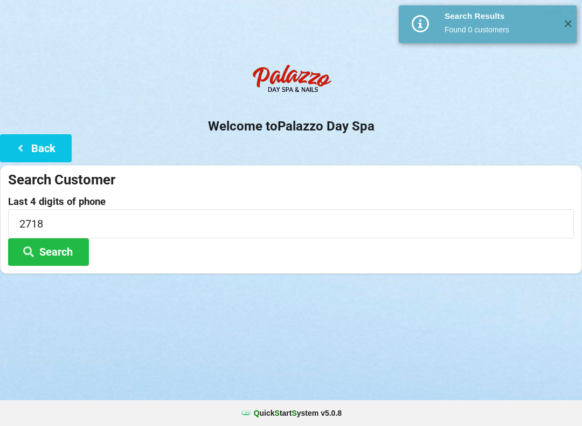
click at [23, 149] on icon at bounding box center [20, 147] width 13 height 9
